Goal: Transaction & Acquisition: Purchase product/service

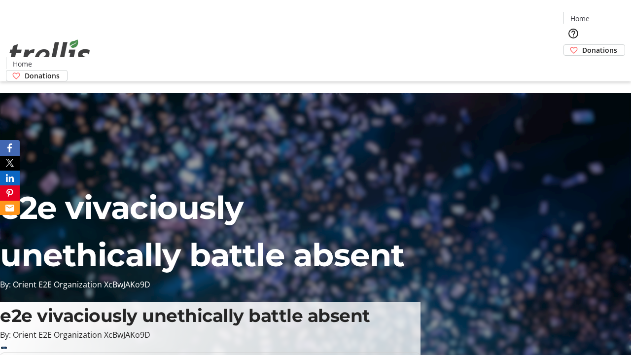
click at [583, 45] on span "Donations" at bounding box center [600, 50] width 35 height 10
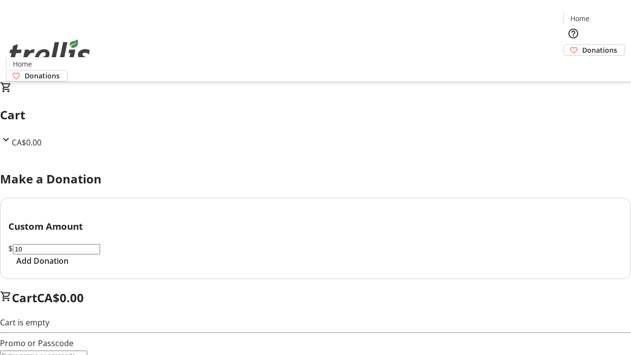
click at [69, 267] on span "Add Donation" at bounding box center [42, 261] width 52 height 12
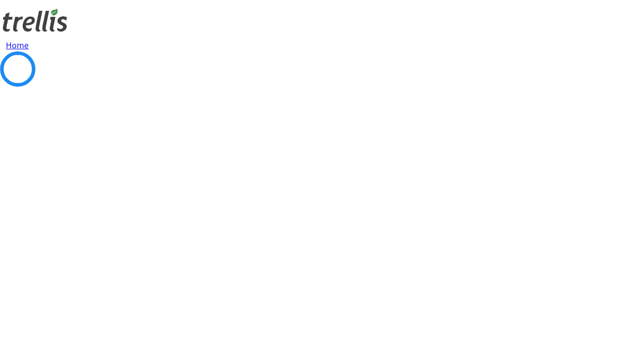
select select "CA"
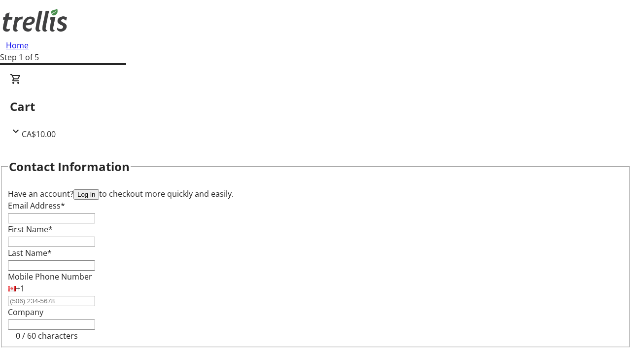
click at [99, 189] on button "Log in" at bounding box center [87, 194] width 26 height 10
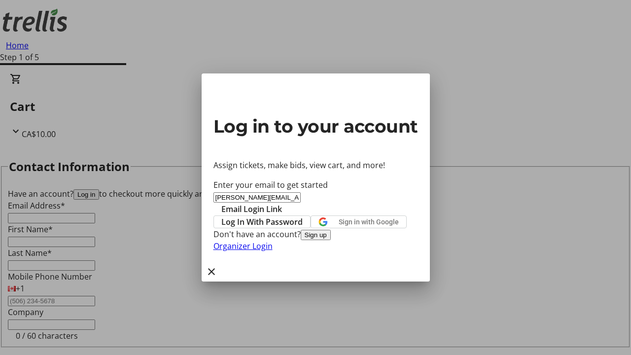
type input "[PERSON_NAME][EMAIL_ADDRESS][DOMAIN_NAME]"
click at [282, 203] on span "Email Login Link" at bounding box center [252, 209] width 61 height 12
